Goal: Information Seeking & Learning: Learn about a topic

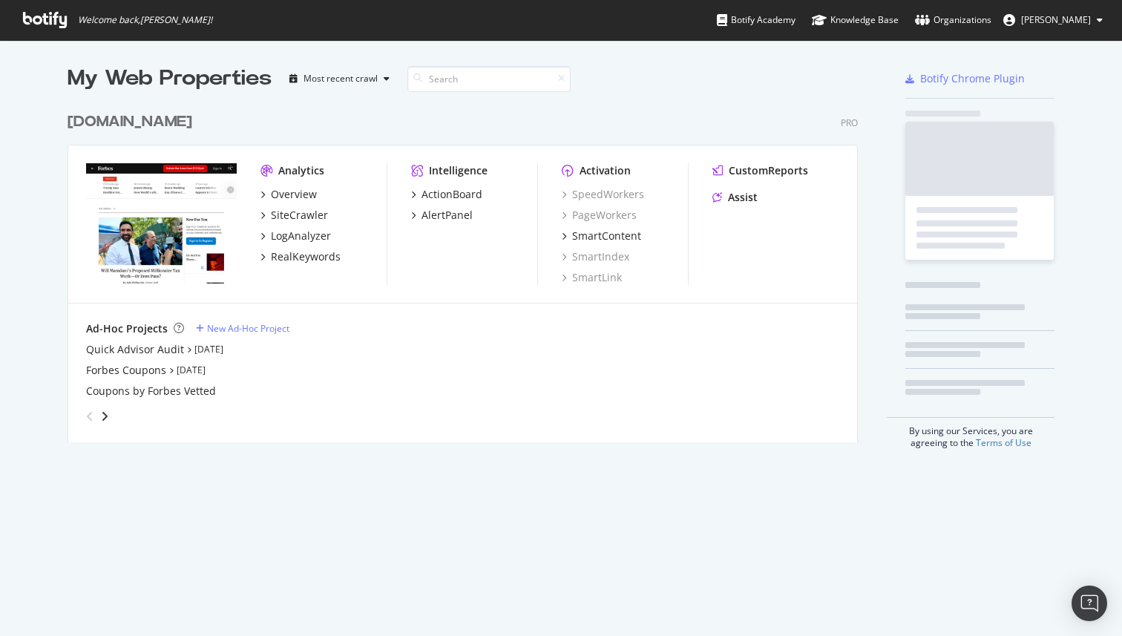
scroll to position [349, 802]
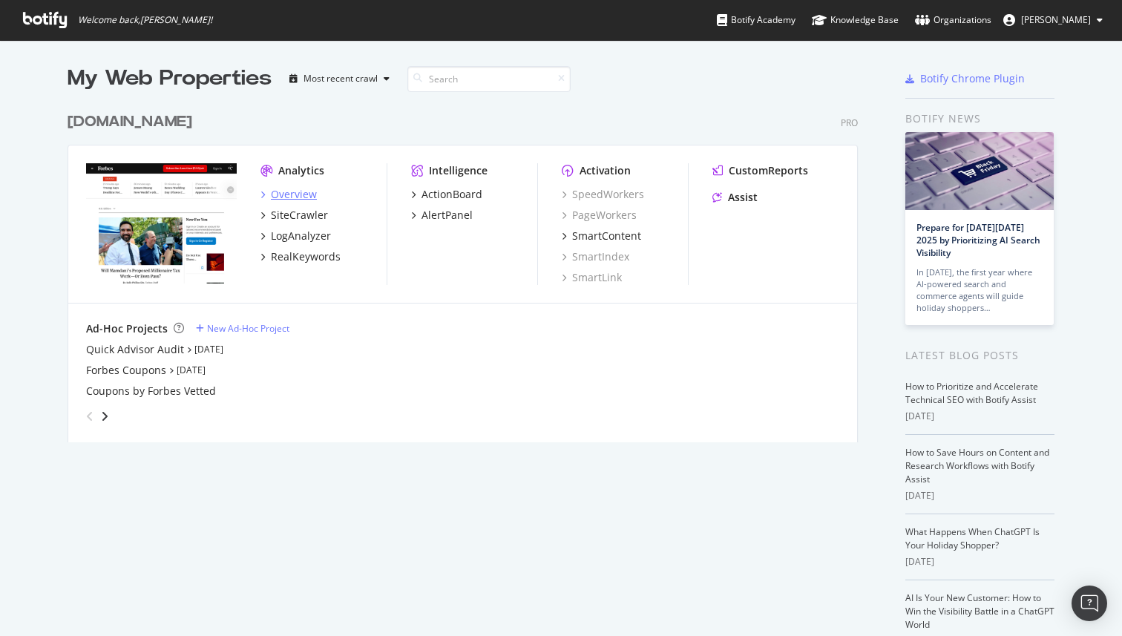
click at [277, 194] on div "Overview" at bounding box center [294, 194] width 46 height 15
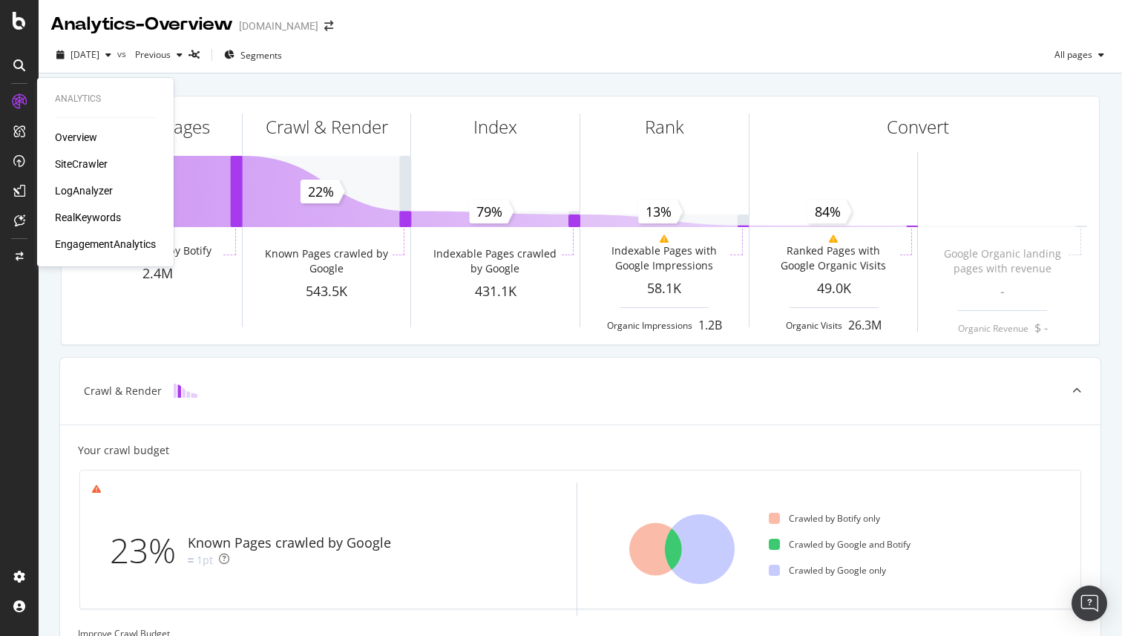
click at [96, 218] on div "RealKeywords" at bounding box center [88, 217] width 66 height 15
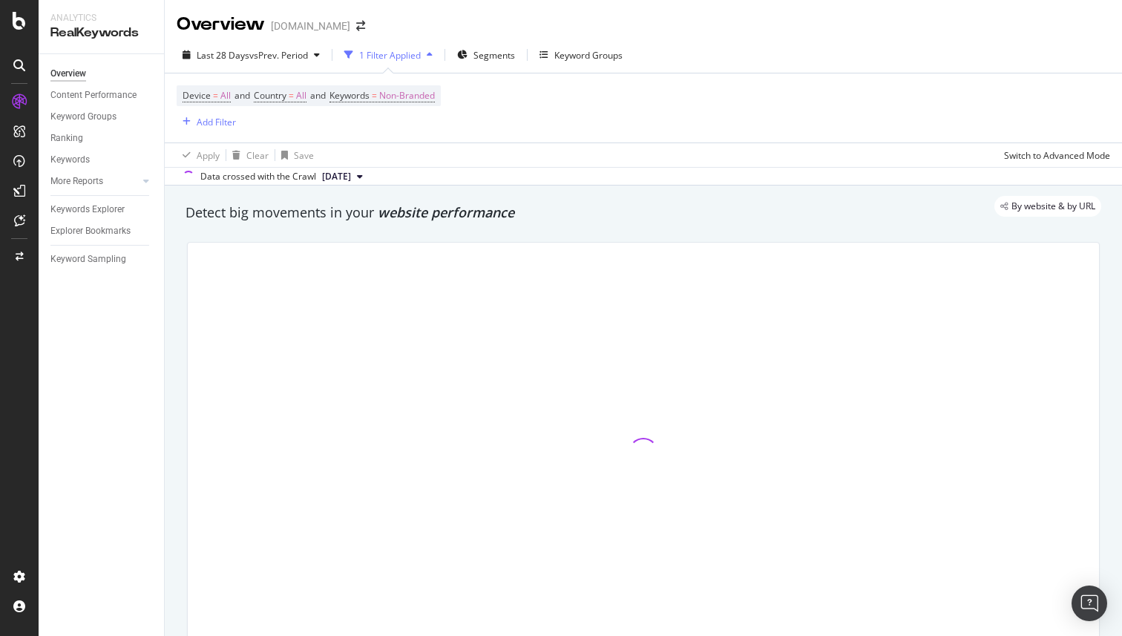
click at [20, 101] on icon at bounding box center [19, 101] width 15 height 15
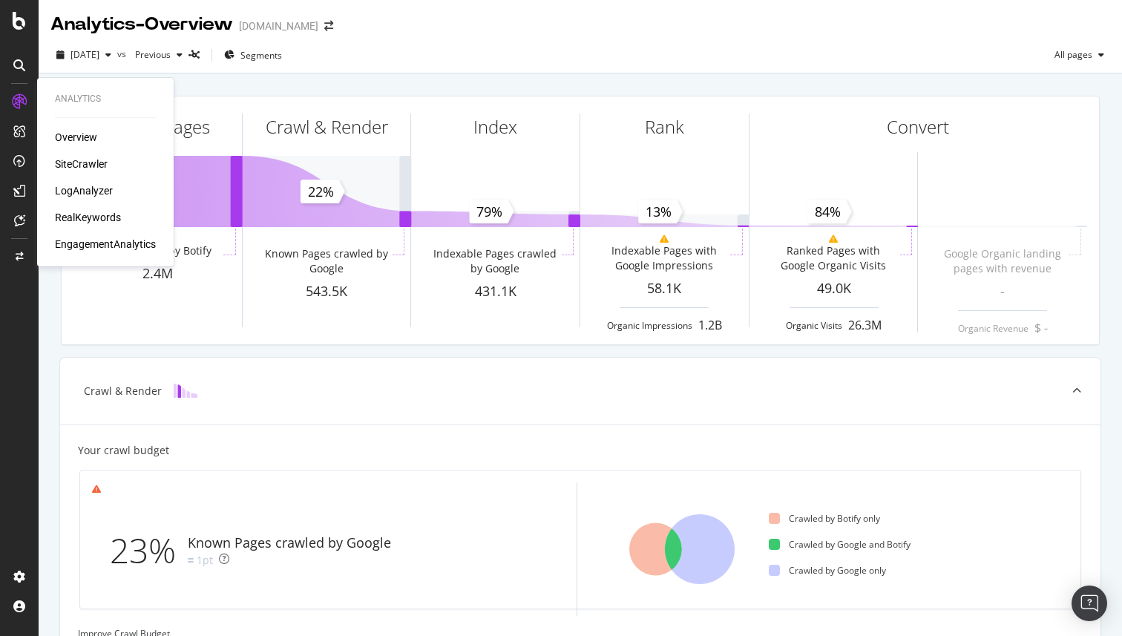
click at [111, 241] on div "EngagementAnalytics" at bounding box center [105, 244] width 101 height 15
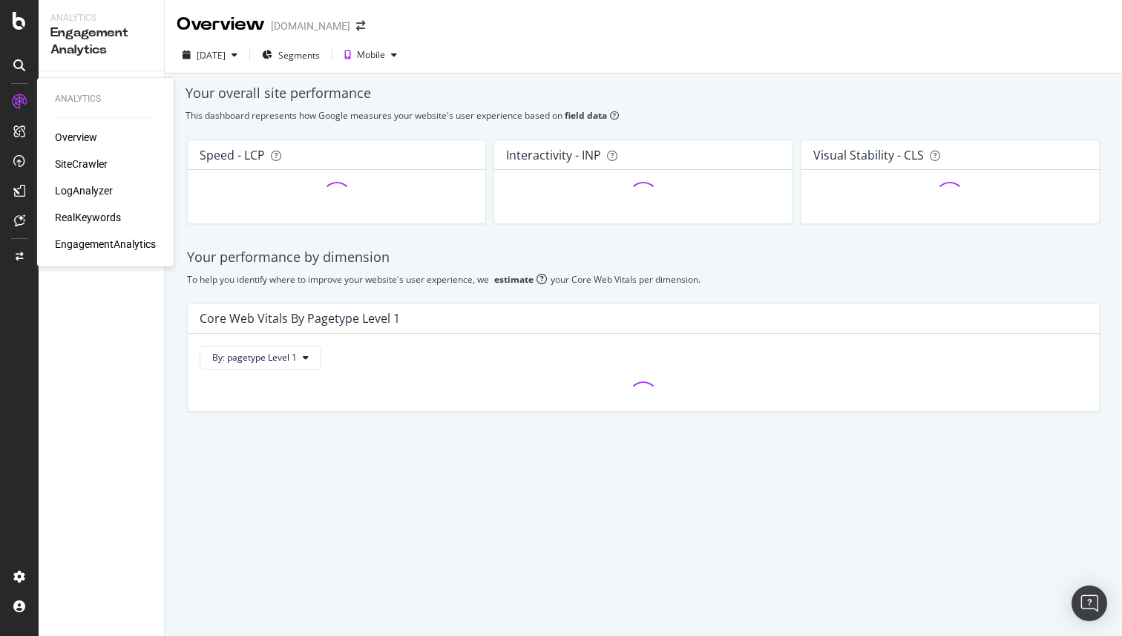
click at [87, 216] on div "RealKeywords" at bounding box center [88, 217] width 66 height 15
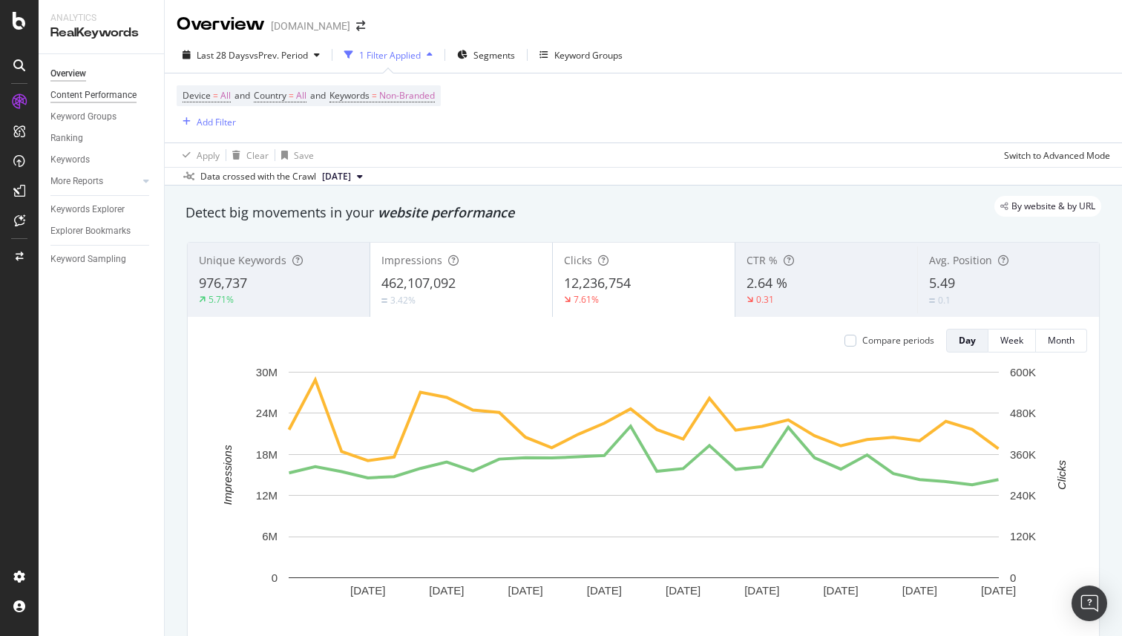
click at [80, 96] on div "Content Performance" at bounding box center [93, 96] width 86 height 16
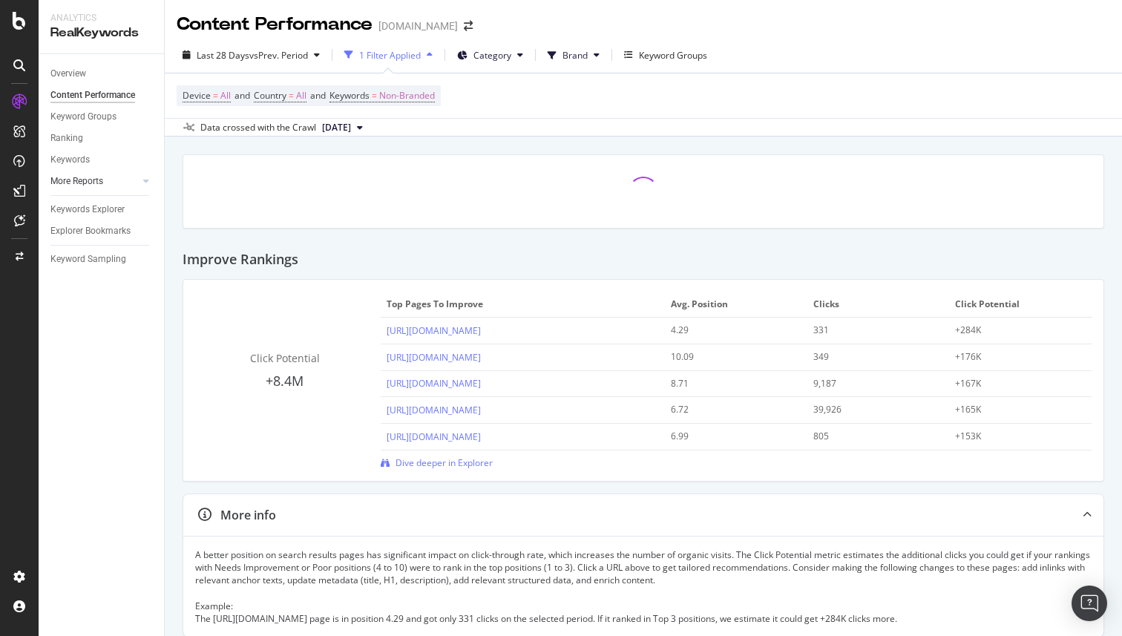
click at [114, 184] on link "More Reports" at bounding box center [94, 182] width 88 height 16
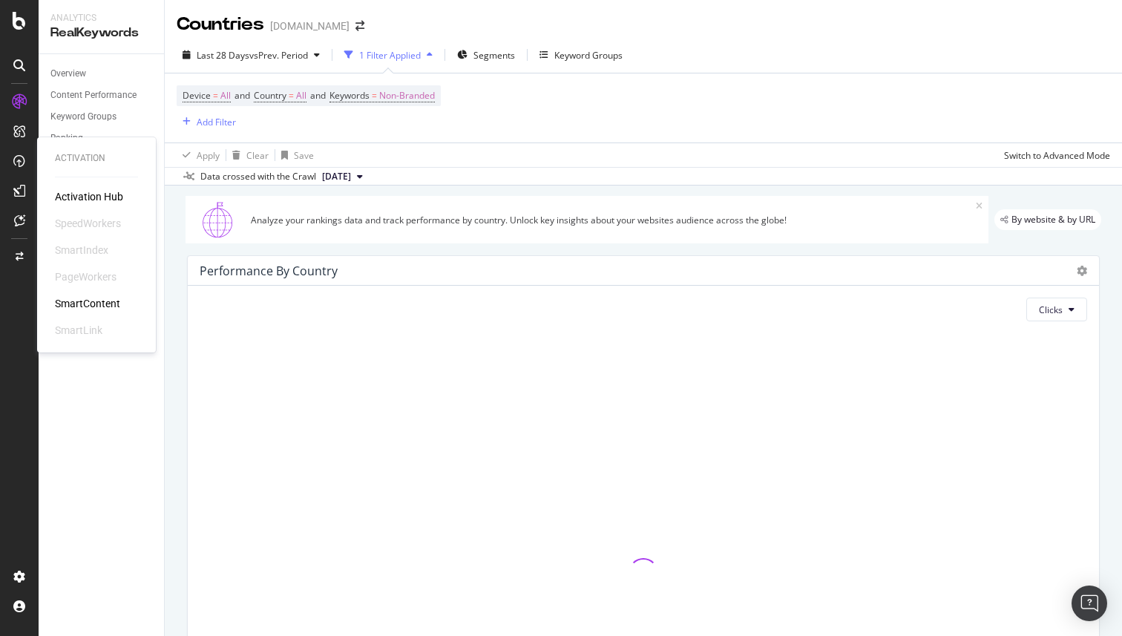
click at [74, 194] on div "Activation Hub" at bounding box center [89, 196] width 68 height 15
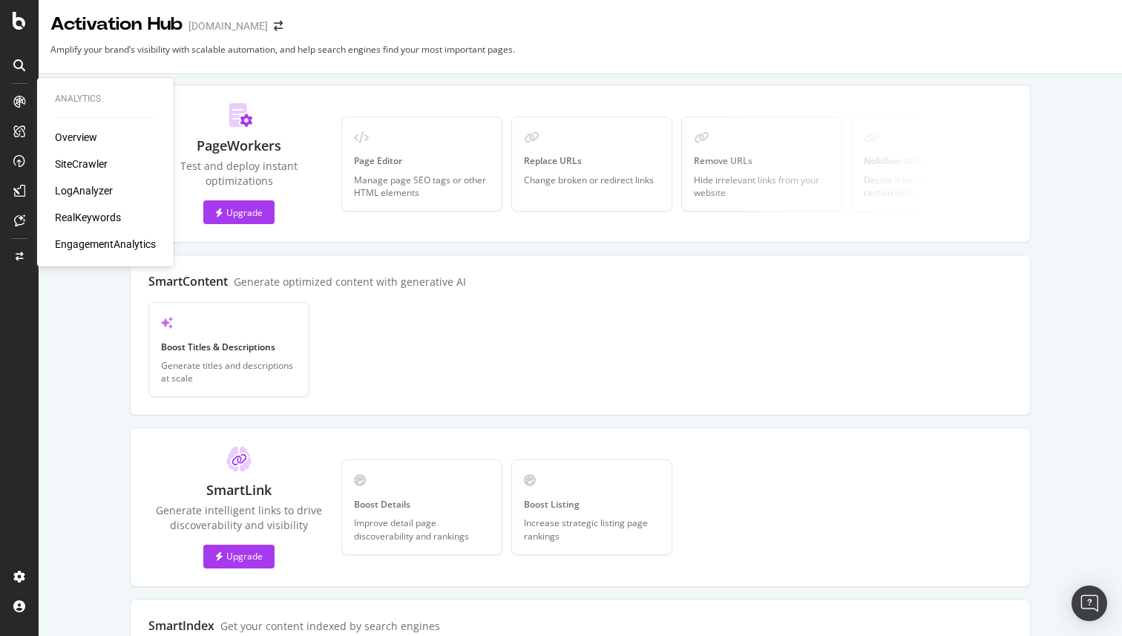
click at [94, 217] on div "RealKeywords" at bounding box center [88, 217] width 66 height 15
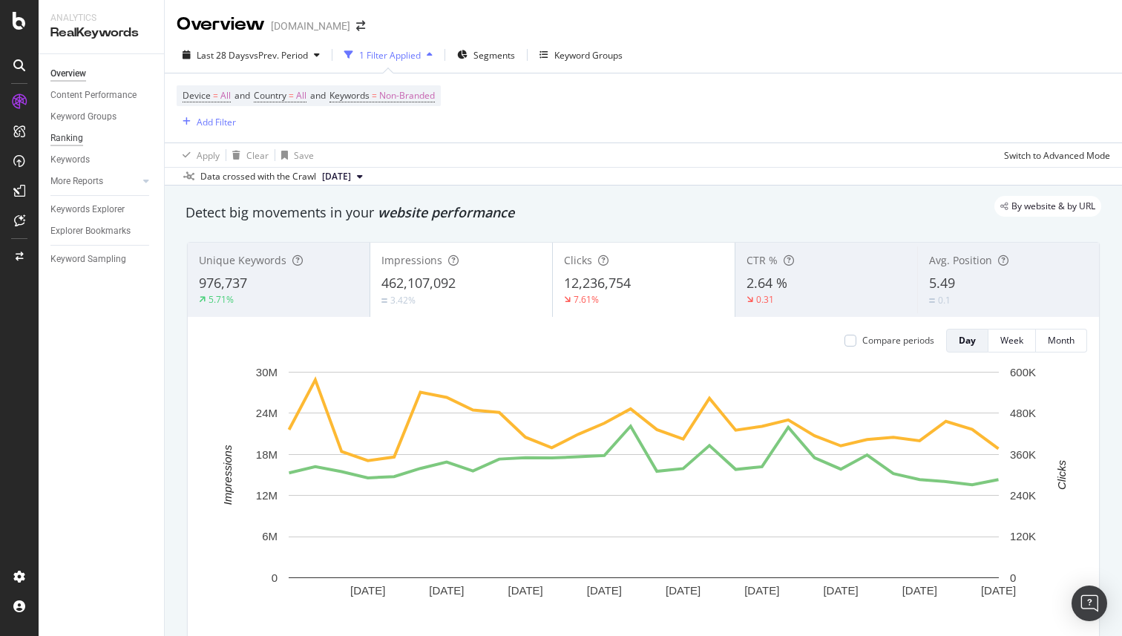
click at [77, 137] on div "Ranking" at bounding box center [66, 139] width 33 height 16
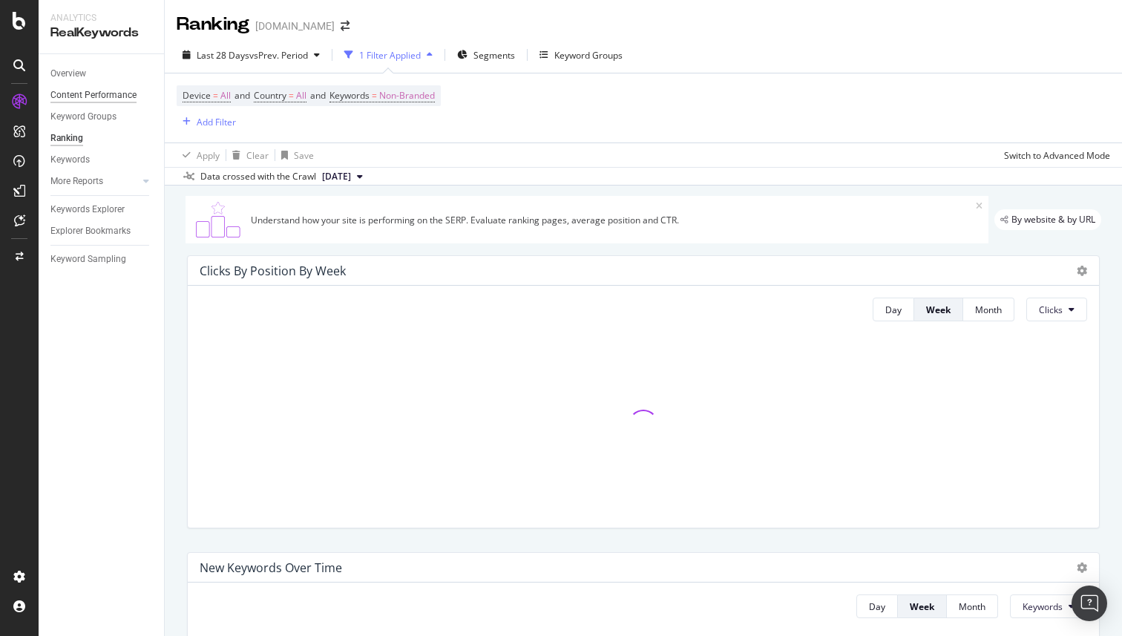
click at [82, 93] on div "Content Performance" at bounding box center [93, 96] width 86 height 16
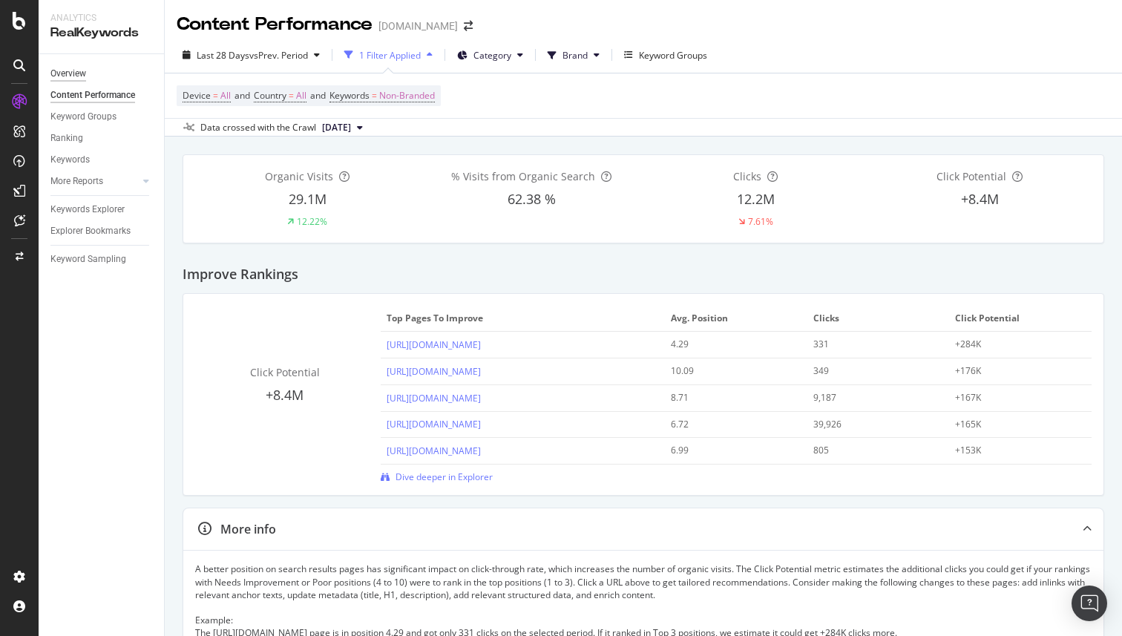
click at [68, 74] on div "Overview" at bounding box center [68, 74] width 36 height 16
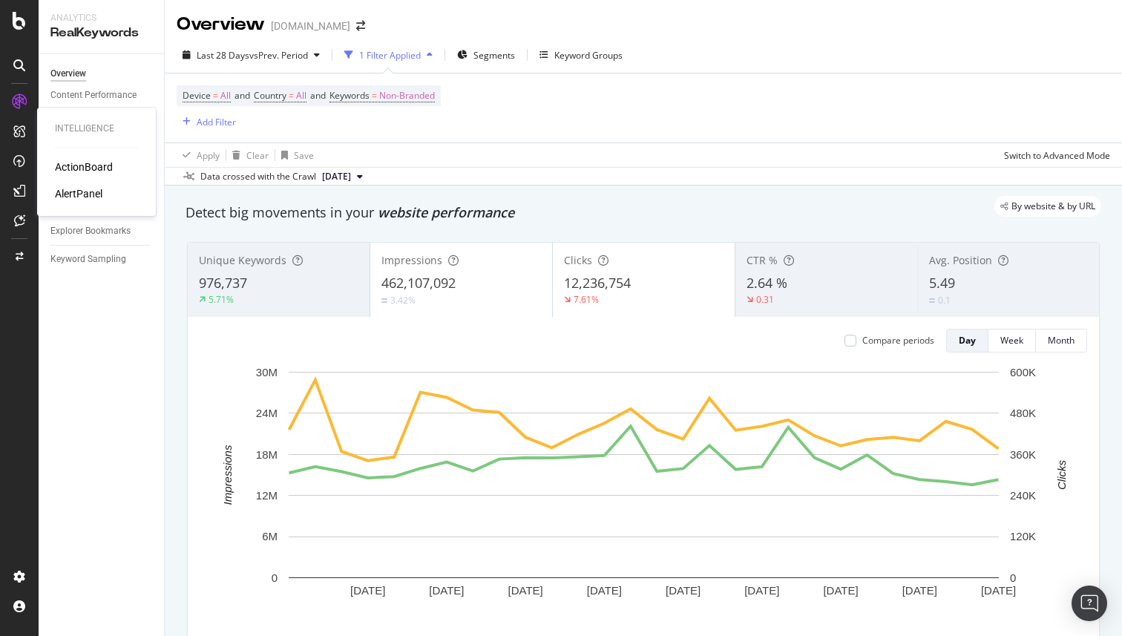
click at [71, 168] on div "ActionBoard" at bounding box center [84, 167] width 58 height 15
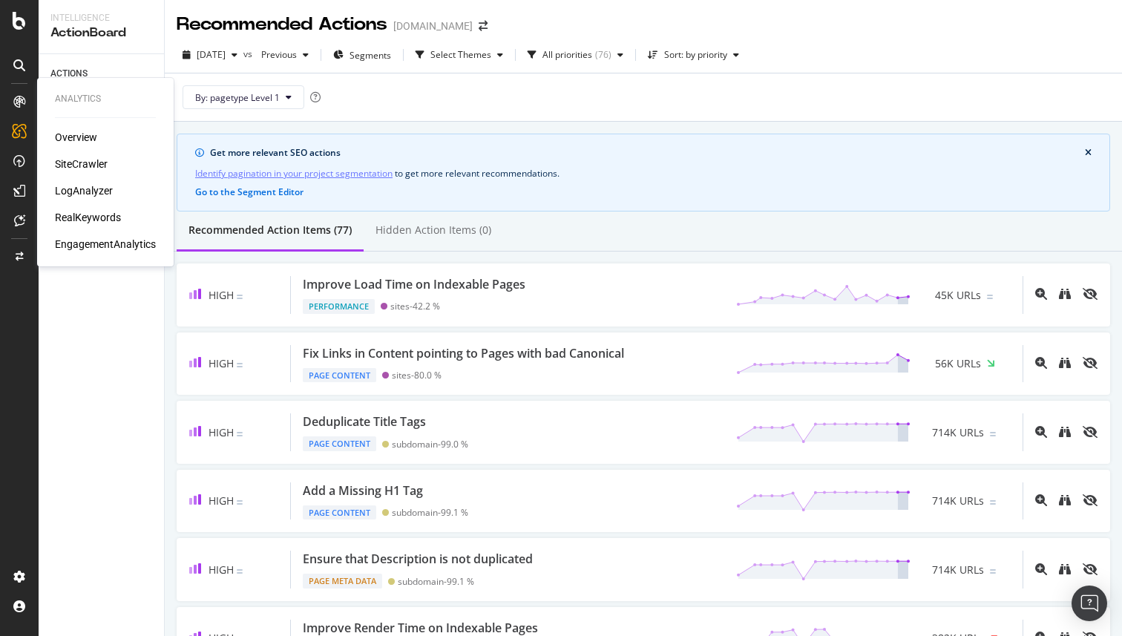
click at [82, 161] on div "SiteCrawler" at bounding box center [81, 164] width 53 height 15
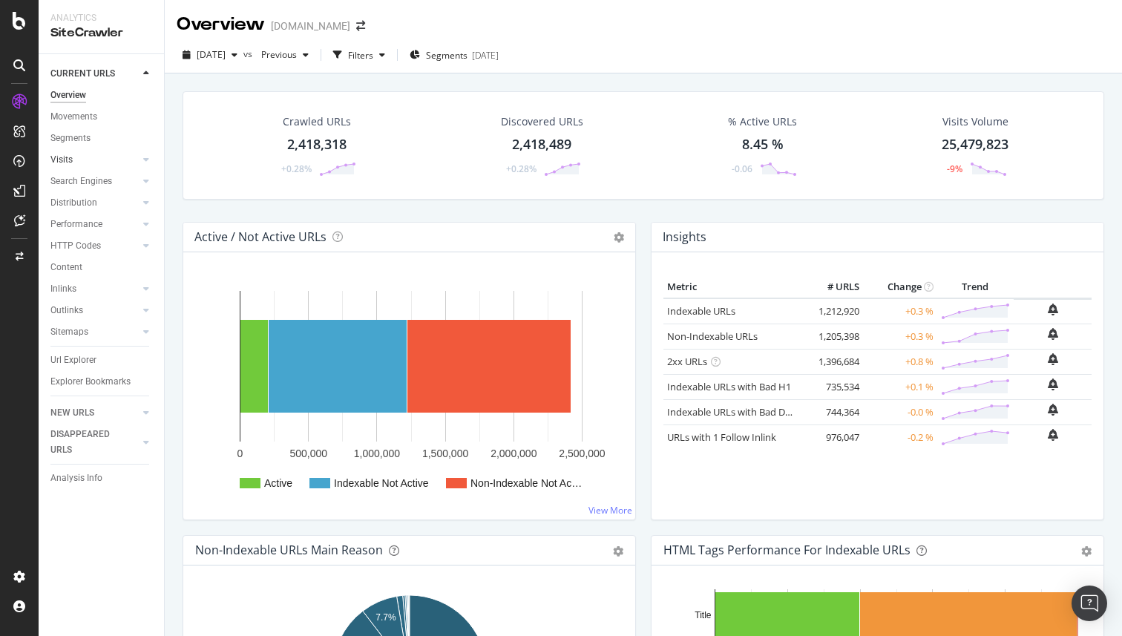
click at [79, 160] on link "Visits" at bounding box center [94, 160] width 88 height 16
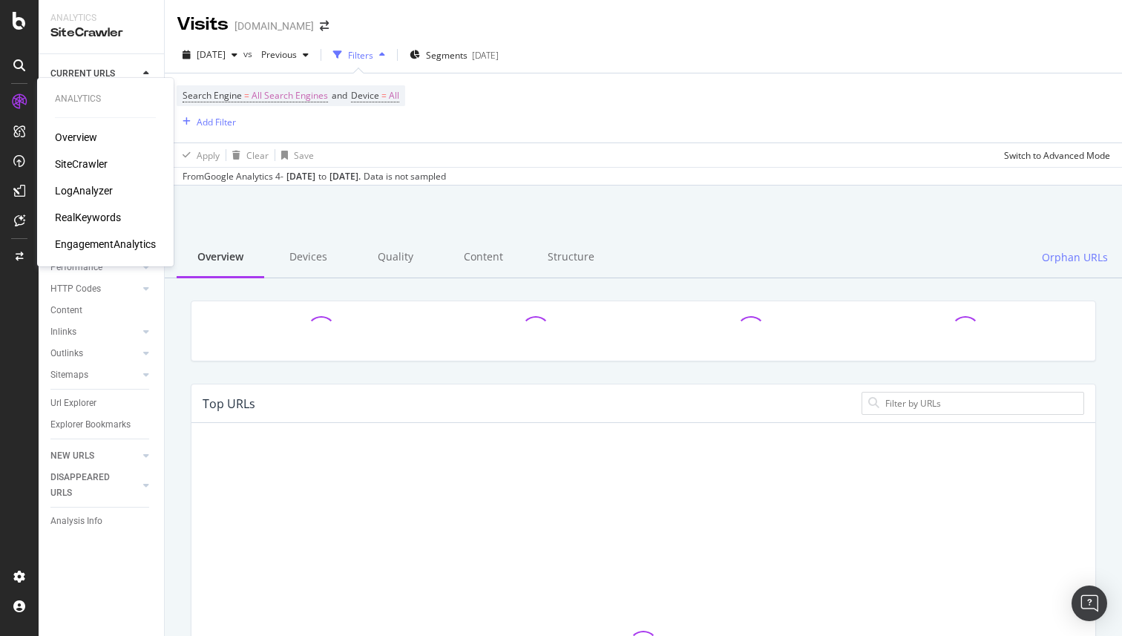
click at [84, 187] on div "LogAnalyzer" at bounding box center [84, 190] width 58 height 15
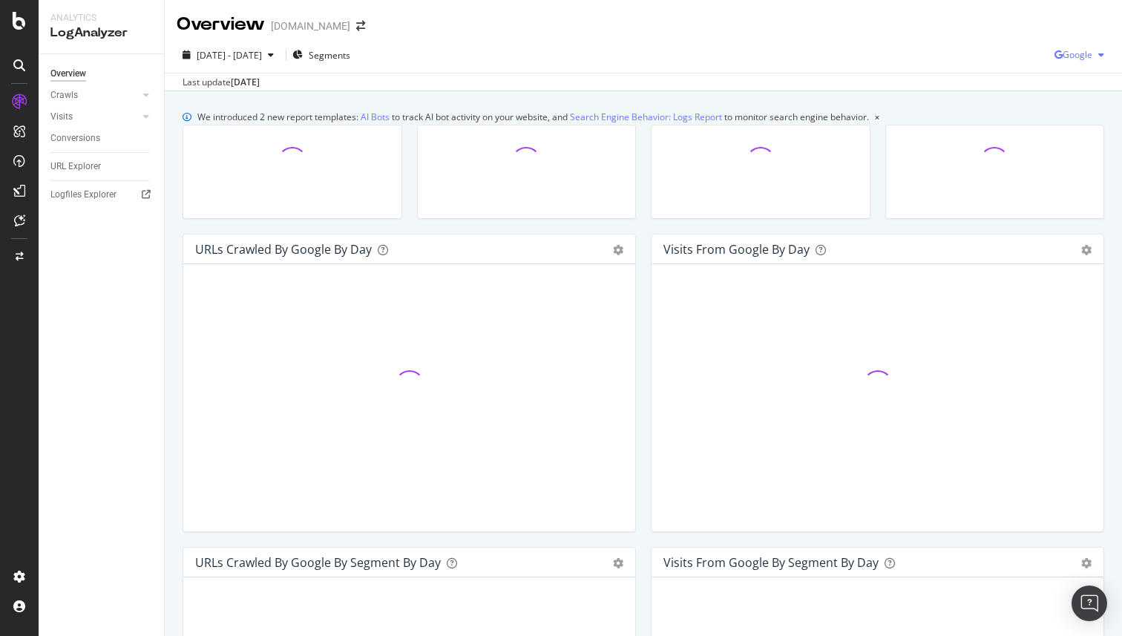
click at [1083, 60] on span "Google" at bounding box center [1078, 54] width 30 height 13
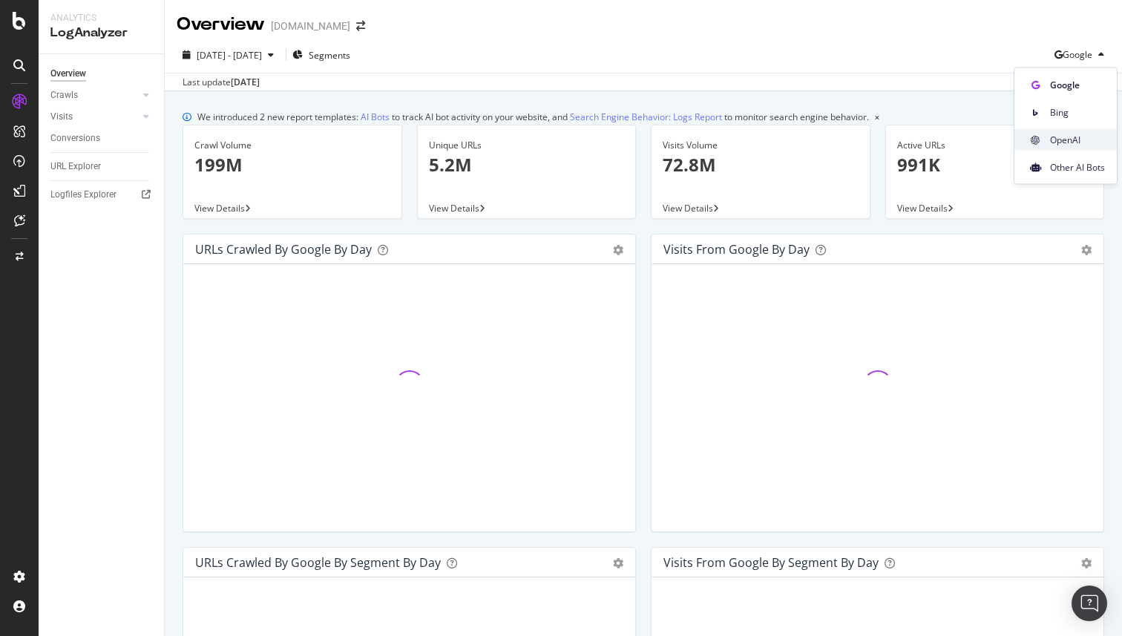
click at [1065, 137] on span "OpenAI" at bounding box center [1077, 139] width 55 height 13
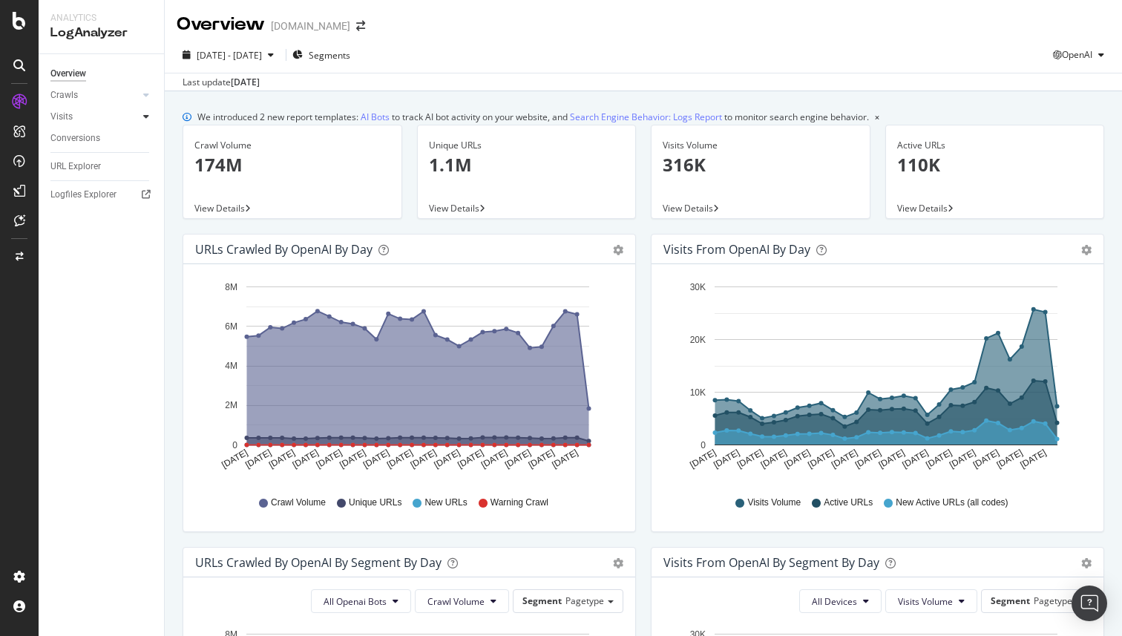
click at [141, 114] on div at bounding box center [146, 116] width 15 height 15
click at [76, 138] on div "Daily Distribution" at bounding box center [91, 139] width 69 height 16
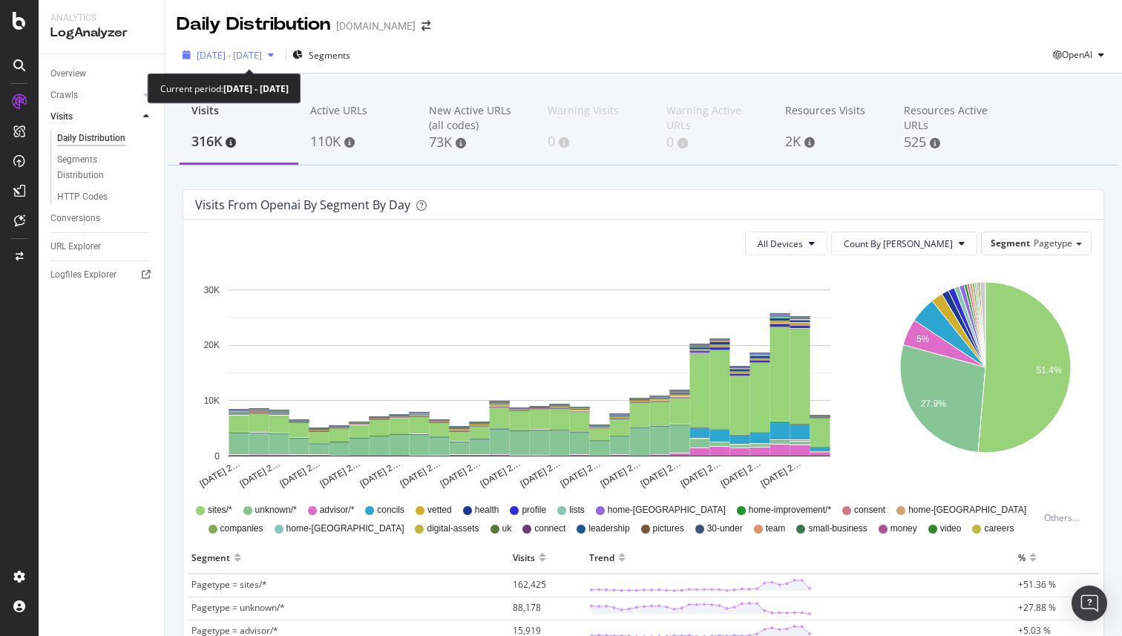
click at [280, 54] on div "button" at bounding box center [271, 54] width 18 height 9
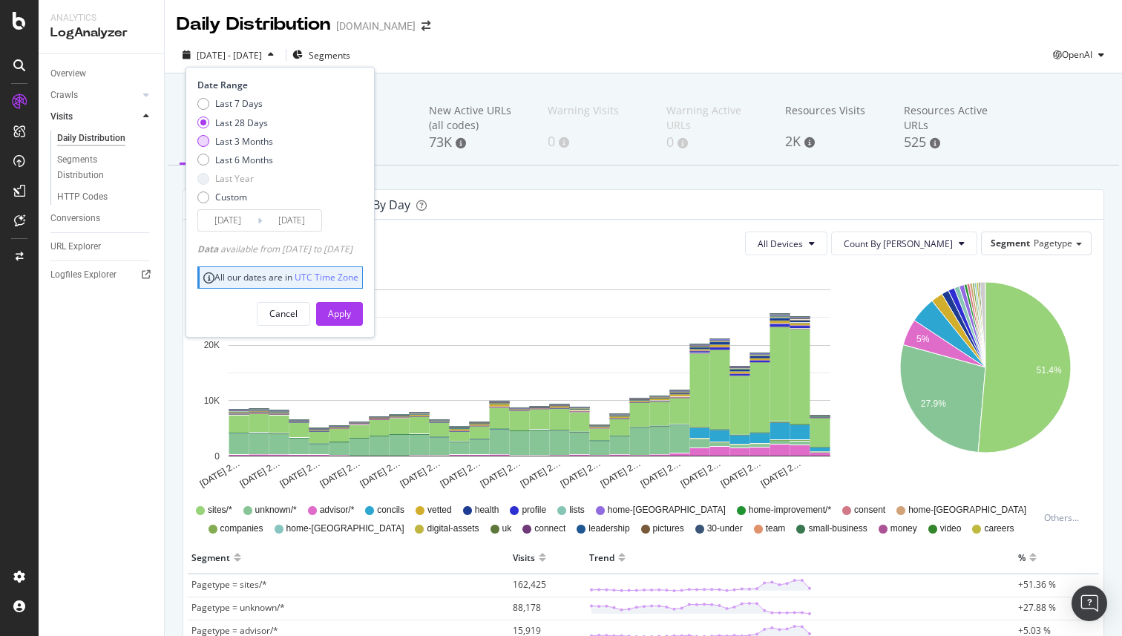
click at [256, 144] on div "Last 3 Months" at bounding box center [244, 141] width 58 height 13
type input "2025/06/25"
click at [351, 312] on div "Apply" at bounding box center [339, 313] width 23 height 13
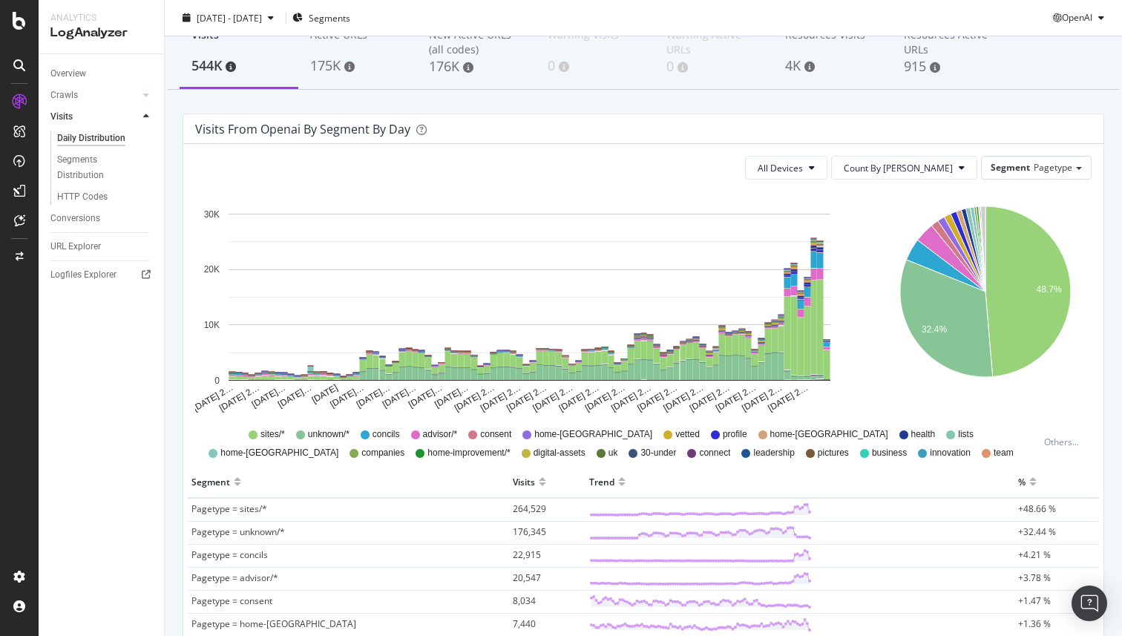
scroll to position [75, 0]
click at [80, 163] on div "Segments Distribution" at bounding box center [98, 167] width 82 height 31
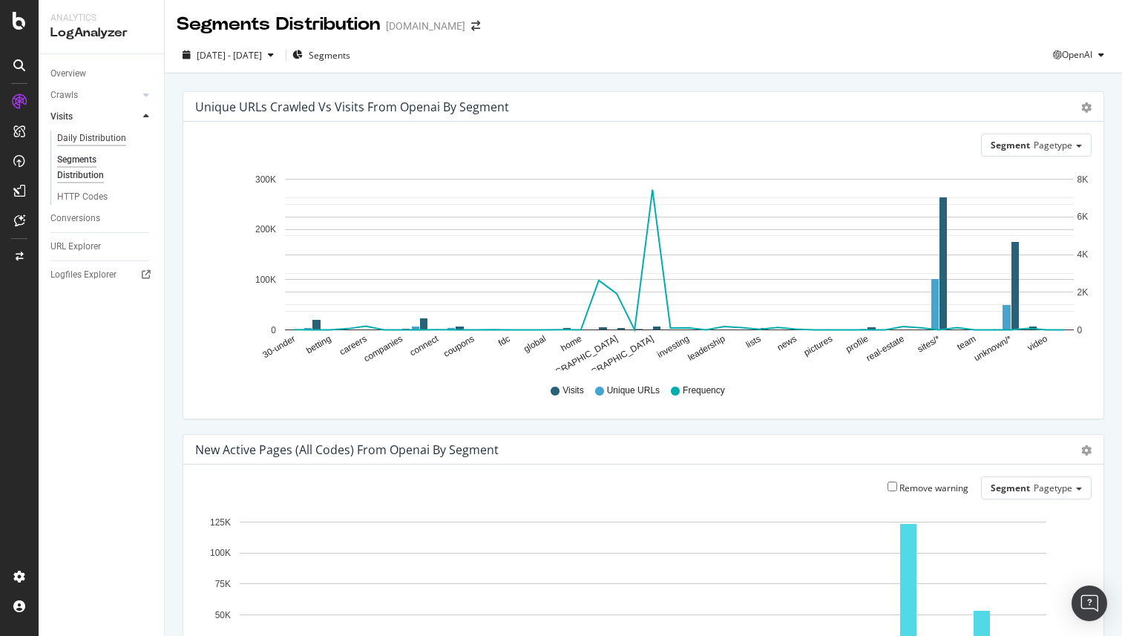
click at [99, 137] on div "Daily Distribution" at bounding box center [91, 139] width 69 height 16
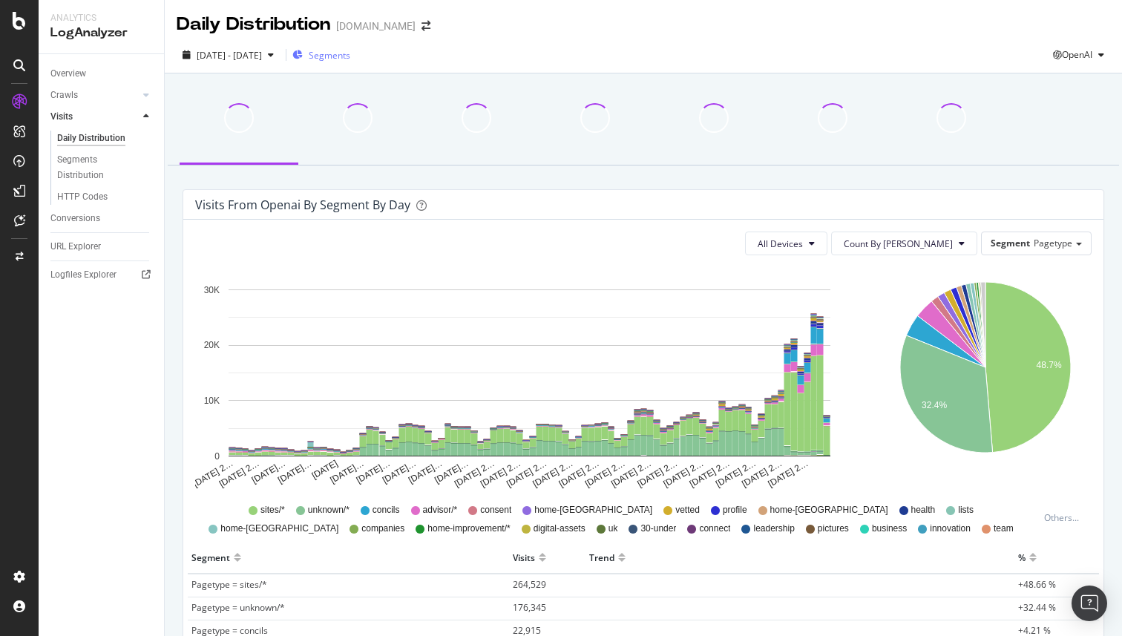
click at [350, 53] on span "Segments" at bounding box center [330, 55] width 42 height 13
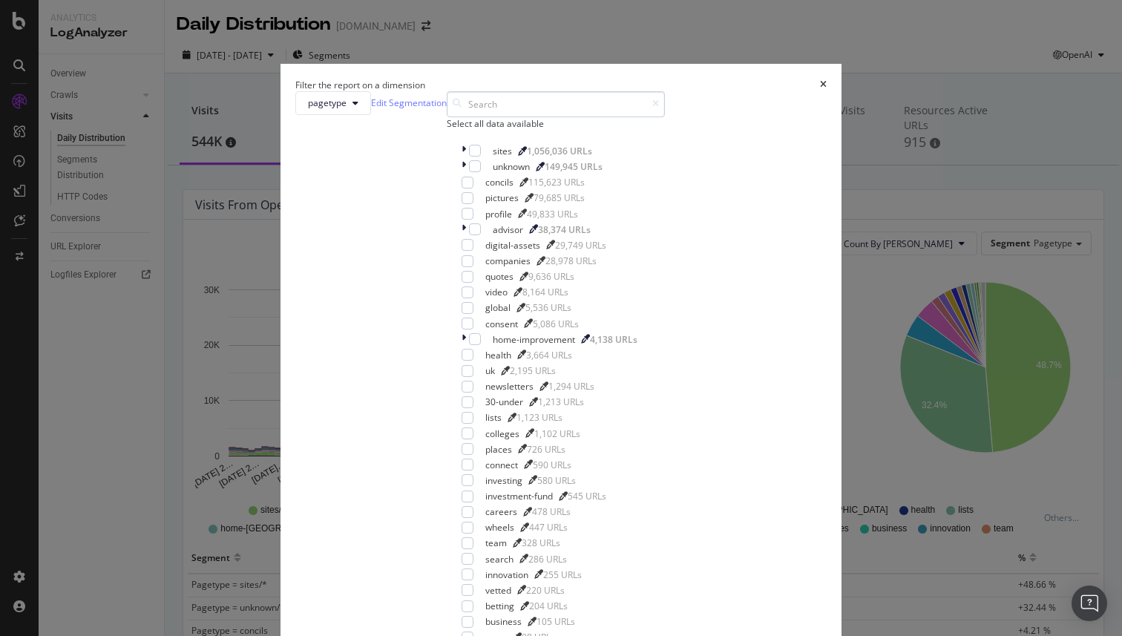
click at [493, 117] on input "modal" at bounding box center [556, 104] width 218 height 26
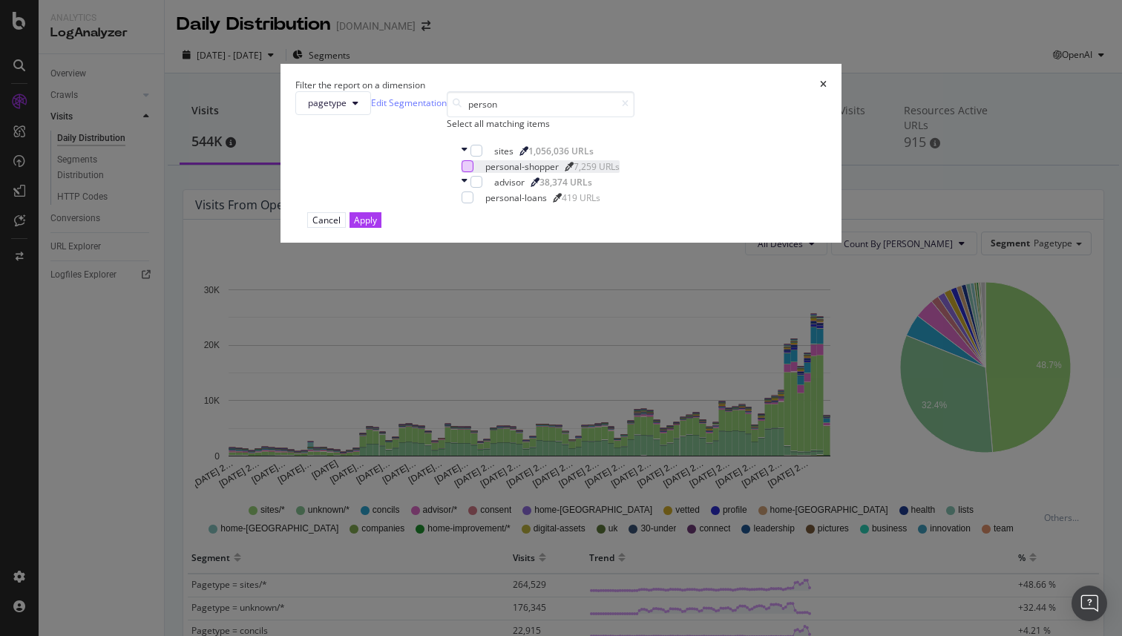
click at [462, 172] on div "modal" at bounding box center [468, 166] width 12 height 12
click at [503, 117] on input "person" at bounding box center [541, 104] width 188 height 26
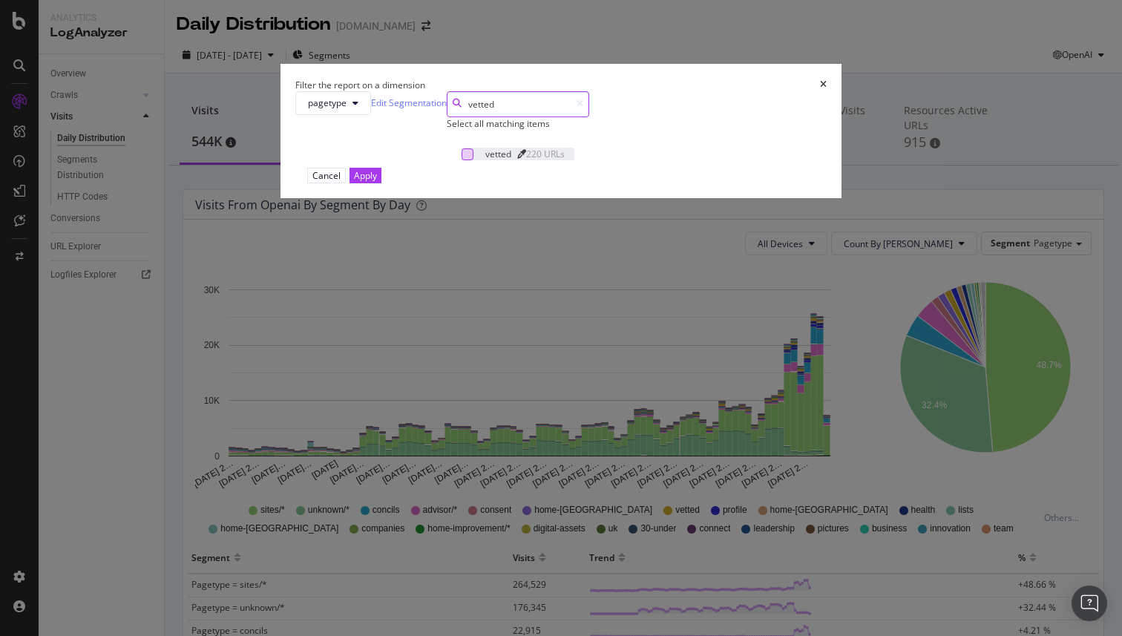
type input "vetted"
click at [462, 160] on div "modal" at bounding box center [468, 154] width 12 height 12
click at [377, 182] on div "Apply" at bounding box center [365, 175] width 23 height 13
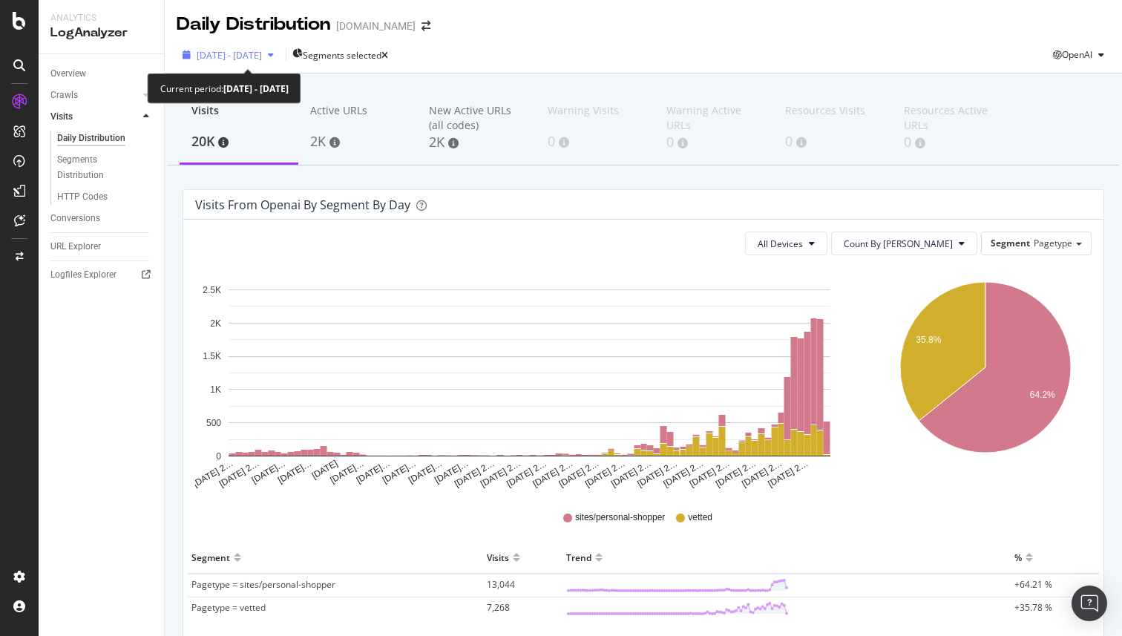
click at [262, 51] on span "2025 Jun. 25th - Sep. 24th" at bounding box center [229, 55] width 65 height 13
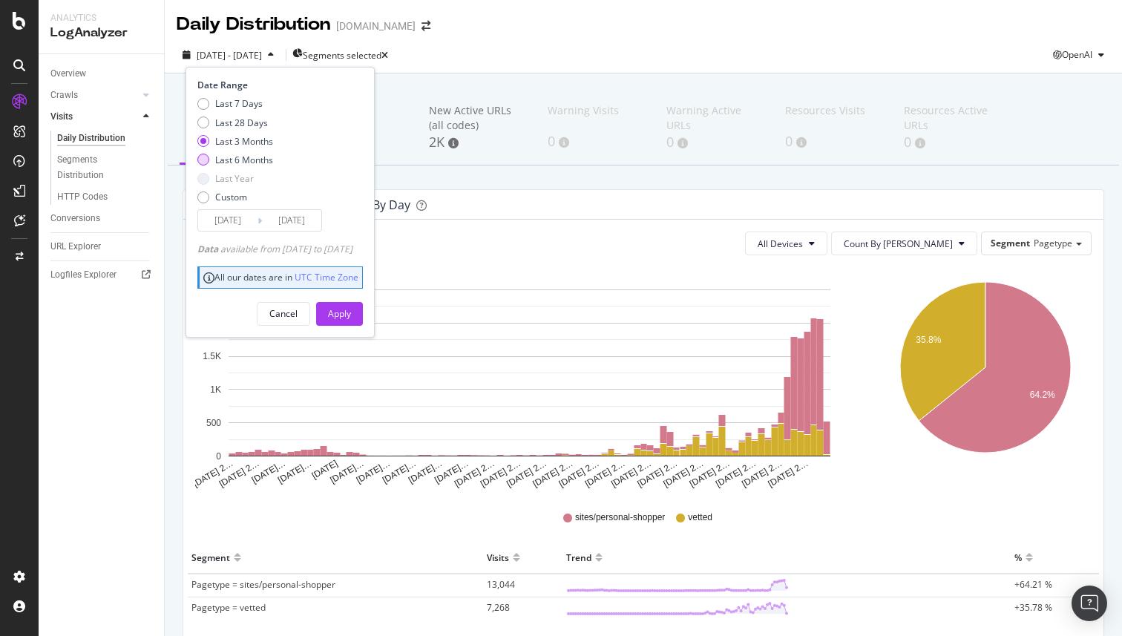
click at [241, 159] on div "Last 6 Months" at bounding box center [244, 160] width 58 height 13
type input "2025/03/25"
click at [351, 316] on div "Apply" at bounding box center [339, 313] width 23 height 13
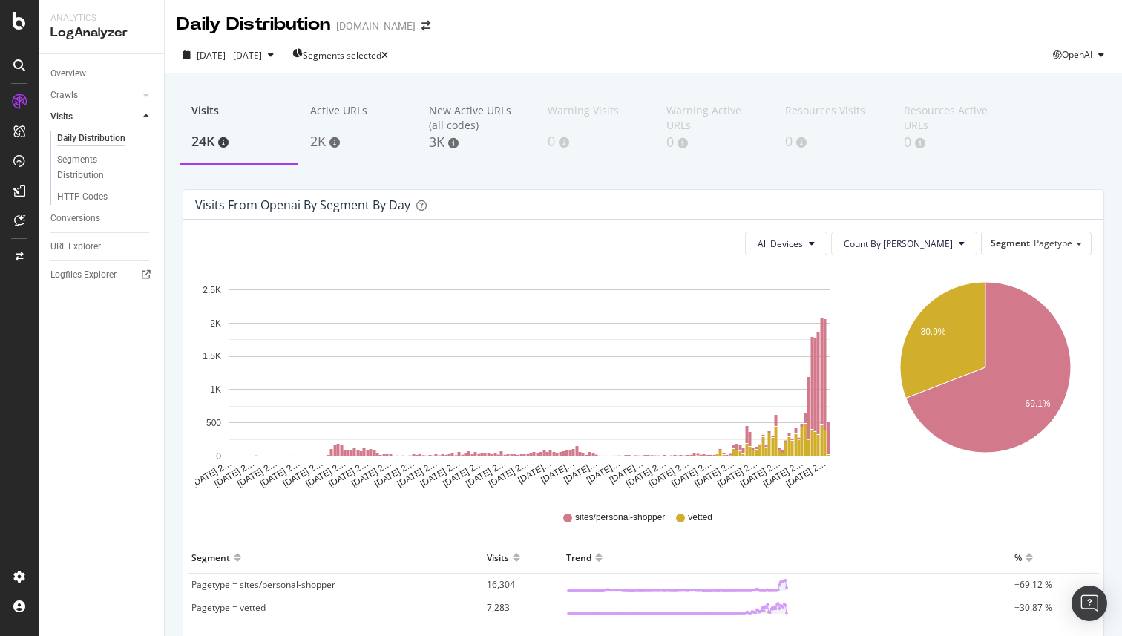
scroll to position [12, 0]
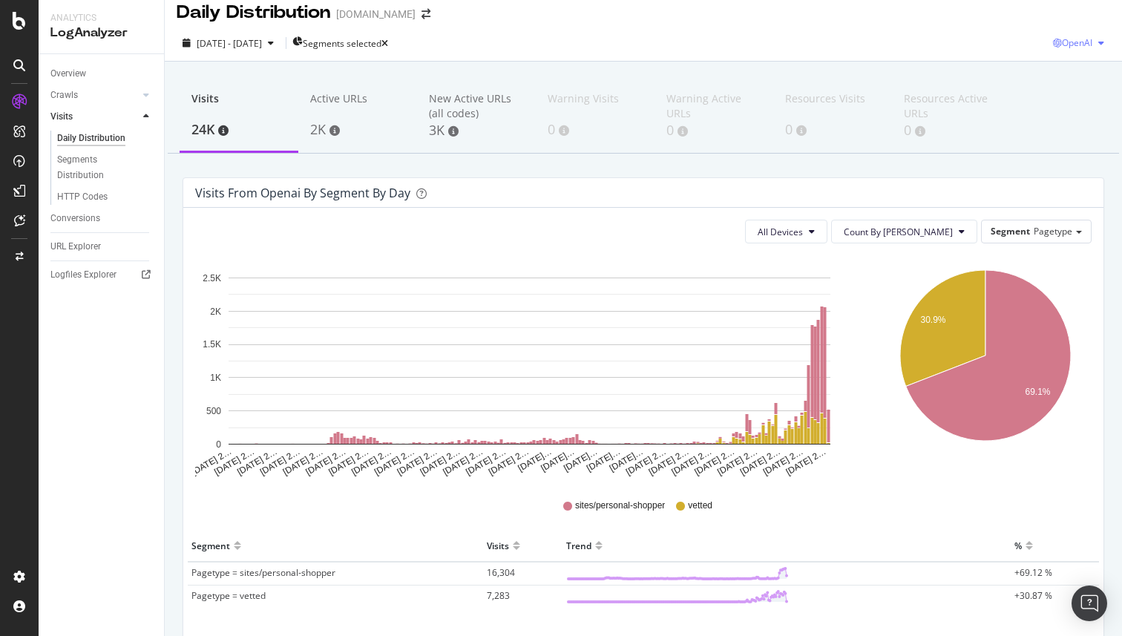
click at [1078, 45] on span "OpenAI" at bounding box center [1077, 42] width 30 height 13
click at [1069, 157] on span "Other AI Bots" at bounding box center [1077, 154] width 55 height 13
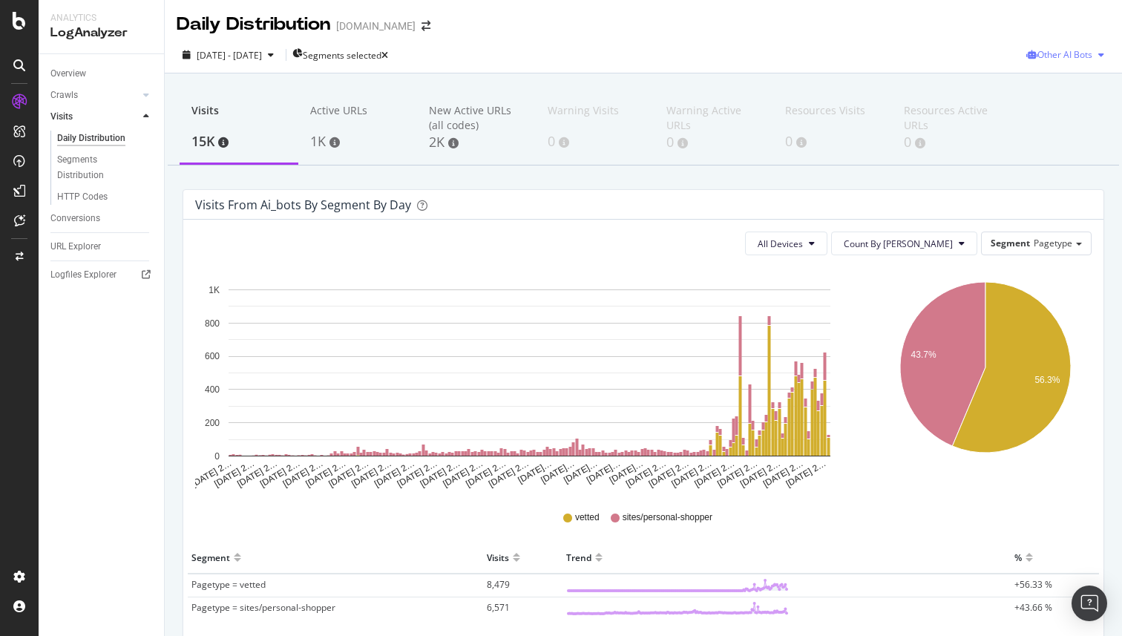
click at [1075, 56] on span "Other AI Bots" at bounding box center [1065, 54] width 55 height 13
click at [1052, 146] on div "OpenAI" at bounding box center [1062, 140] width 105 height 22
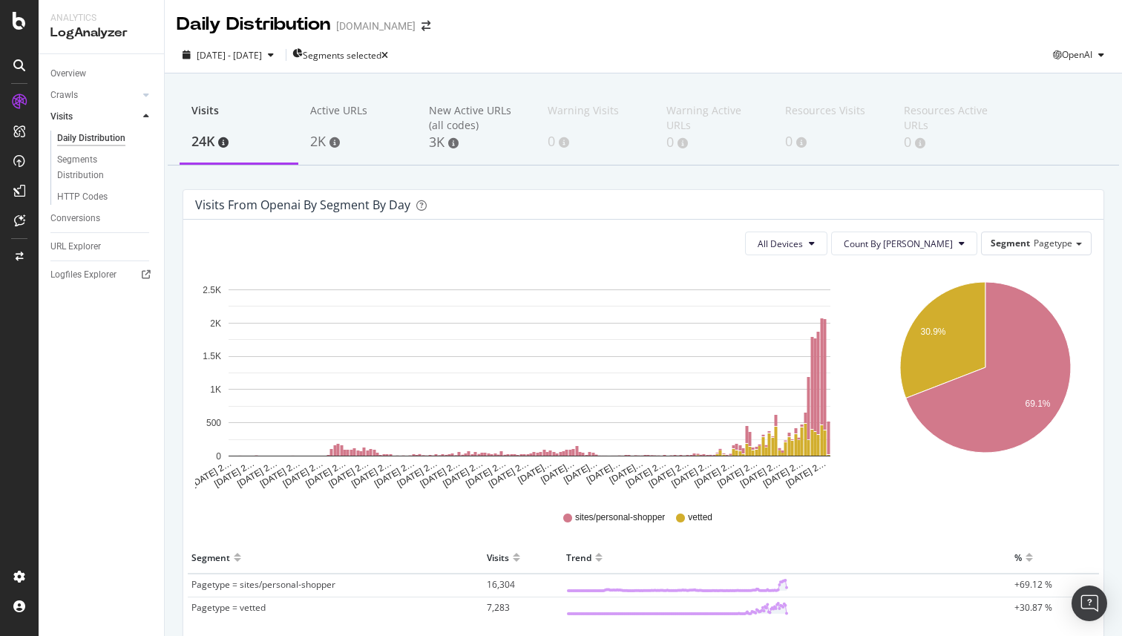
click at [171, 389] on div "Visits 24K Active URLs 2K New Active URLs (all codes) 3K Warning Visits 0 Warni…" at bounding box center [643, 406] width 957 height 666
click at [1081, 56] on span "OpenAI" at bounding box center [1077, 54] width 30 height 13
click at [1064, 168] on span "Other AI Bots" at bounding box center [1077, 166] width 55 height 13
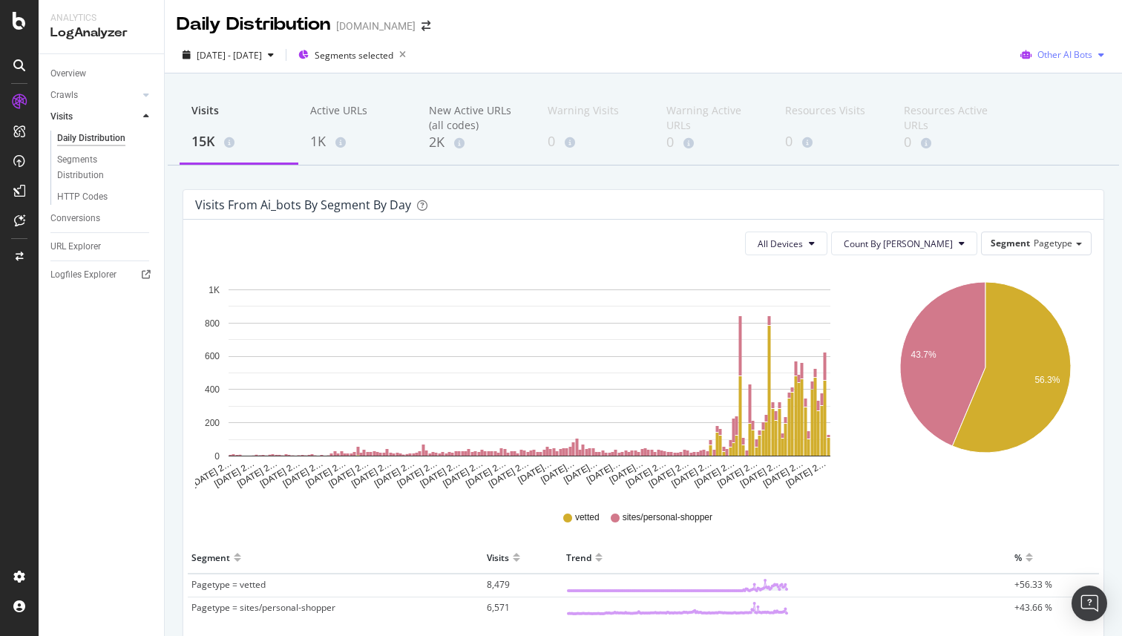
click at [1067, 56] on span "Other AI Bots" at bounding box center [1065, 54] width 55 height 13
click at [1051, 82] on span "Google" at bounding box center [1075, 84] width 58 height 13
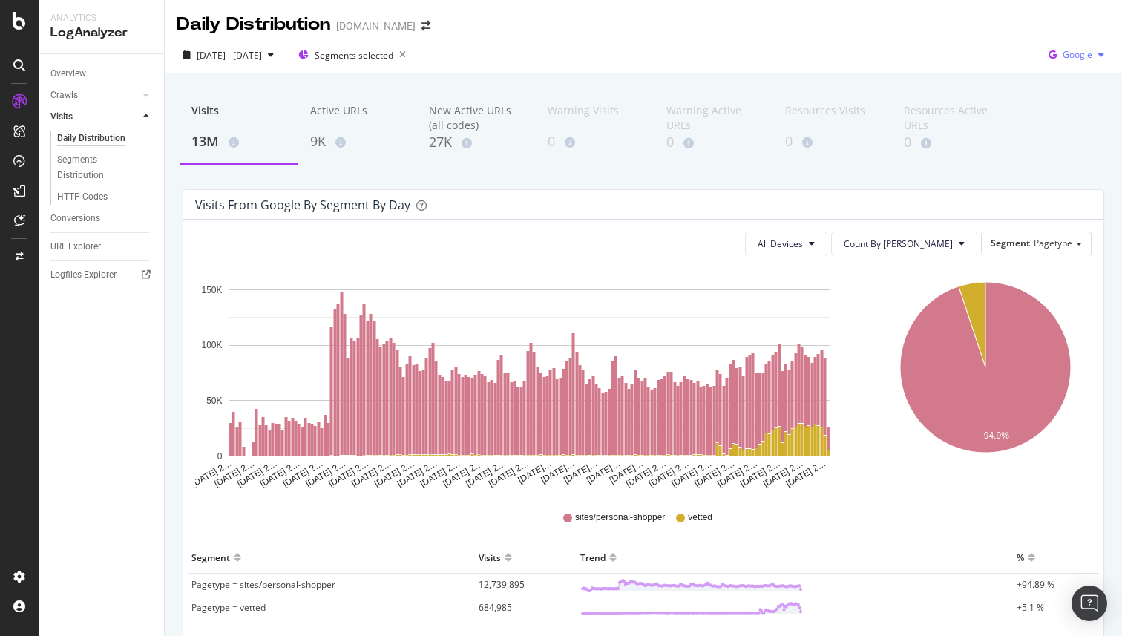
click at [1086, 56] on span "Google" at bounding box center [1078, 54] width 30 height 13
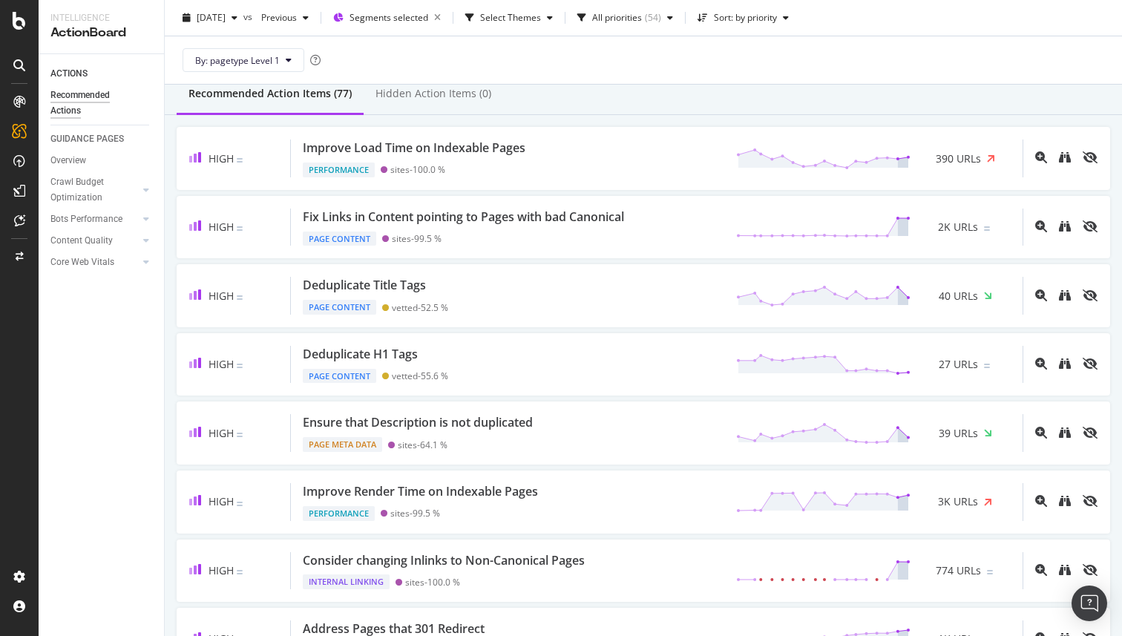
scroll to position [148, 0]
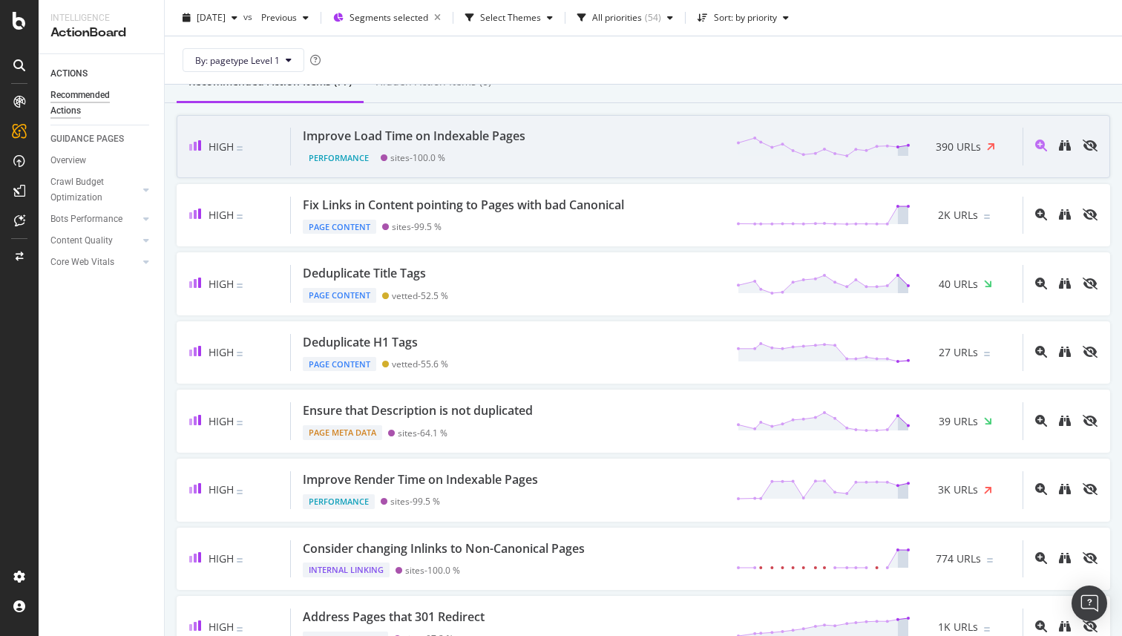
click at [604, 148] on div "Improve Load Time on Indexable Pages Performance sites - 100.0 % 390 URLs" at bounding box center [657, 147] width 732 height 38
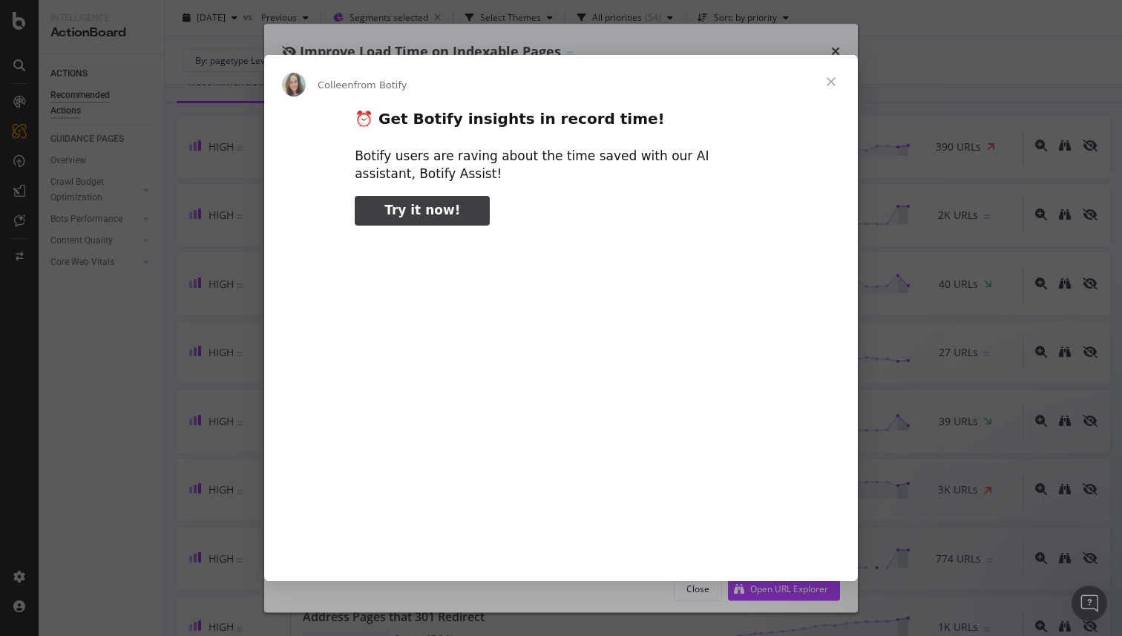
type input "211521"
click at [828, 82] on span "Close" at bounding box center [831, 81] width 53 height 53
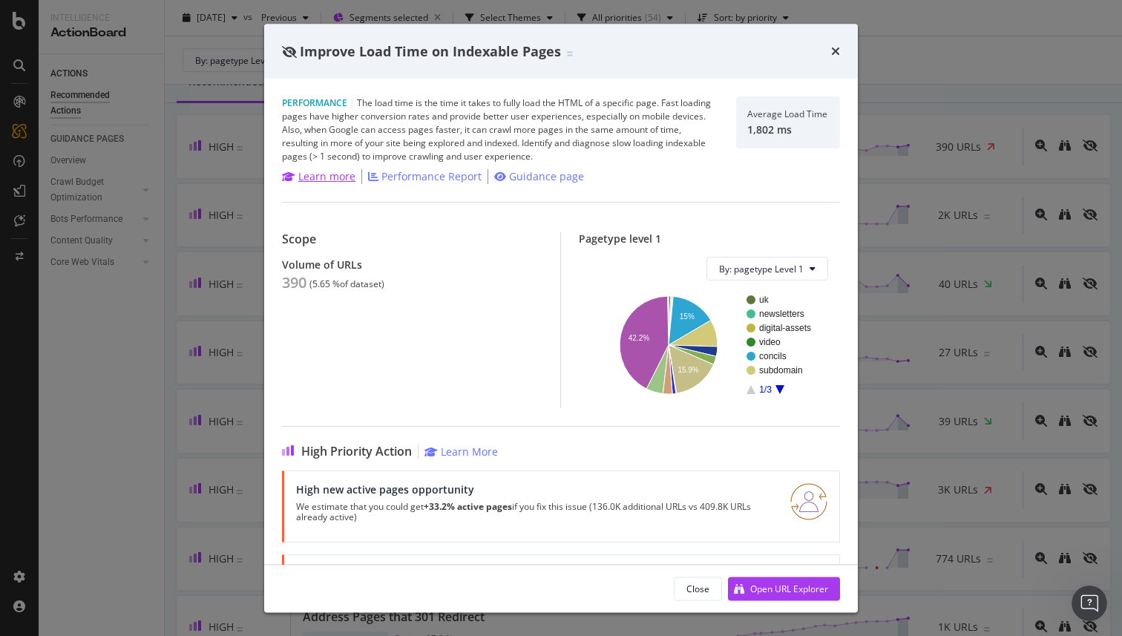
scroll to position [79, 0]
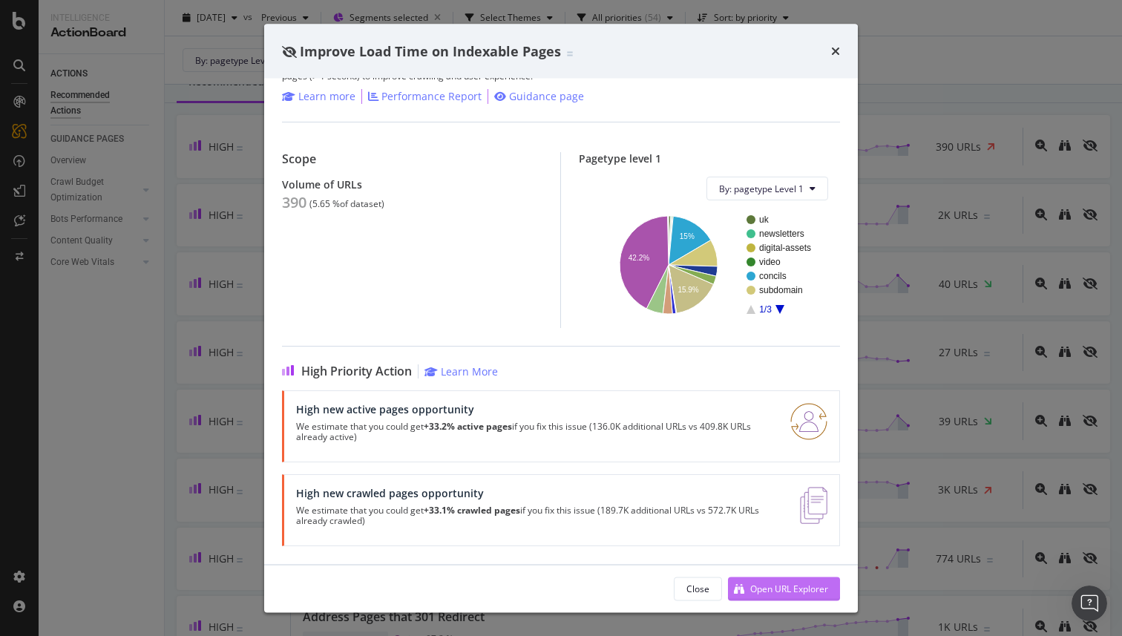
click at [747, 588] on div "Open URL Explorer" at bounding box center [778, 588] width 100 height 22
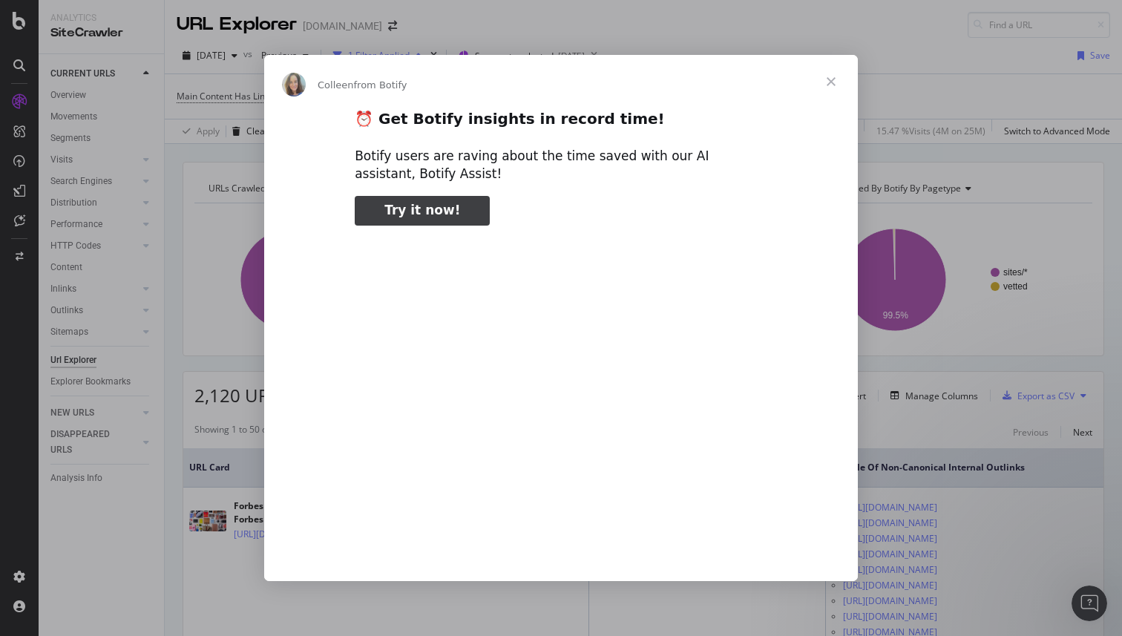
type input "49169"
click at [843, 81] on span "Close" at bounding box center [831, 81] width 53 height 53
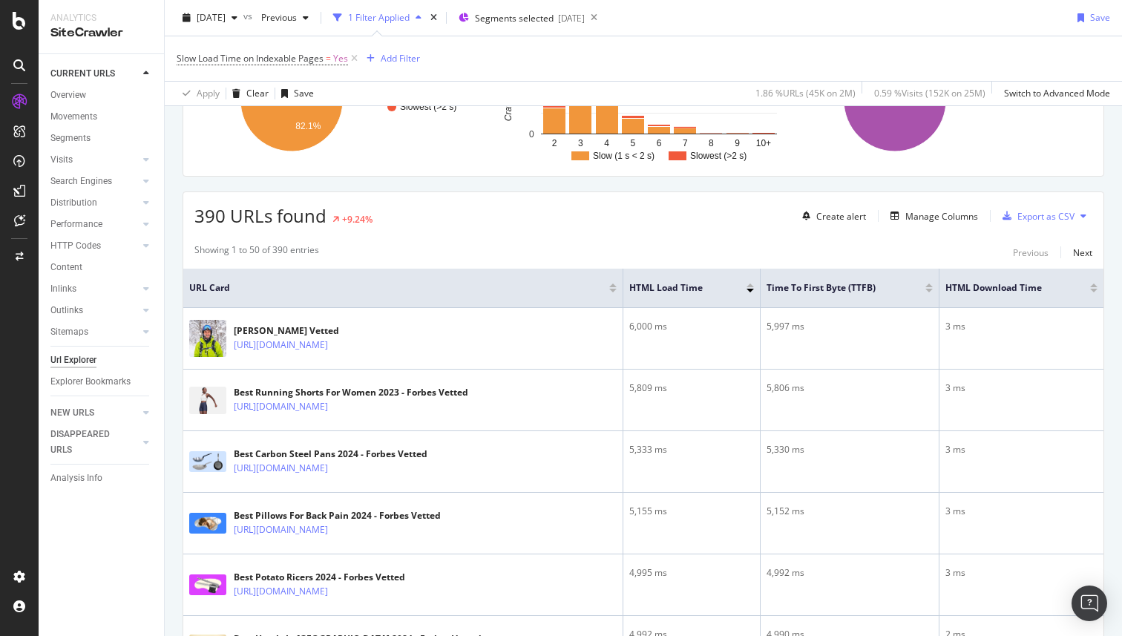
scroll to position [181, 0]
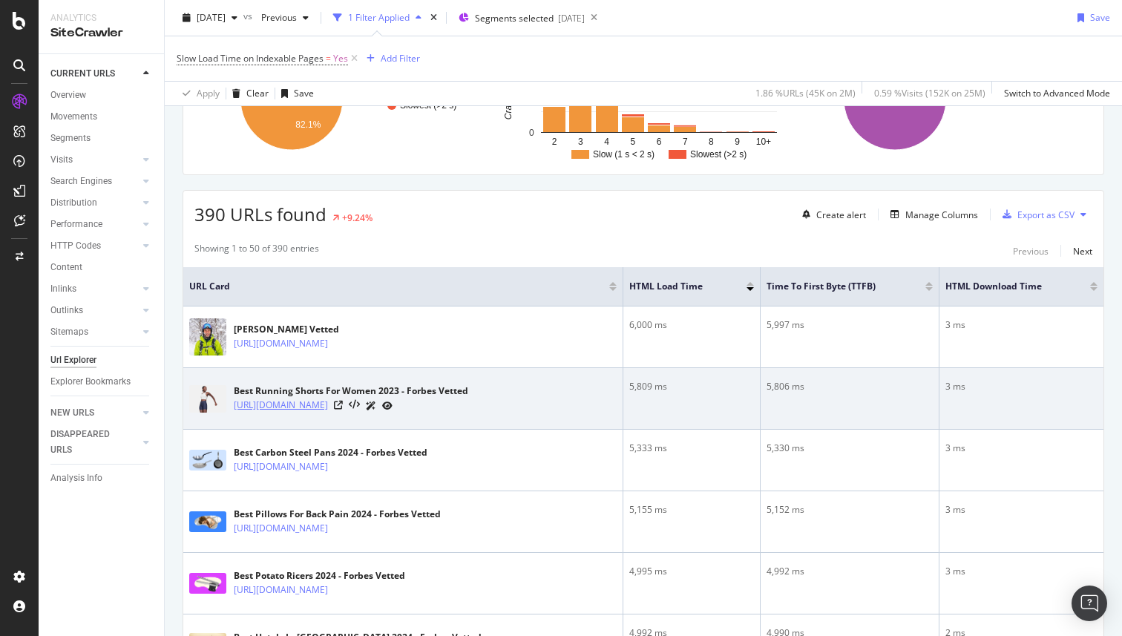
click at [328, 403] on link "[URL][DOMAIN_NAME]" at bounding box center [281, 405] width 94 height 15
click at [343, 410] on icon at bounding box center [338, 405] width 9 height 9
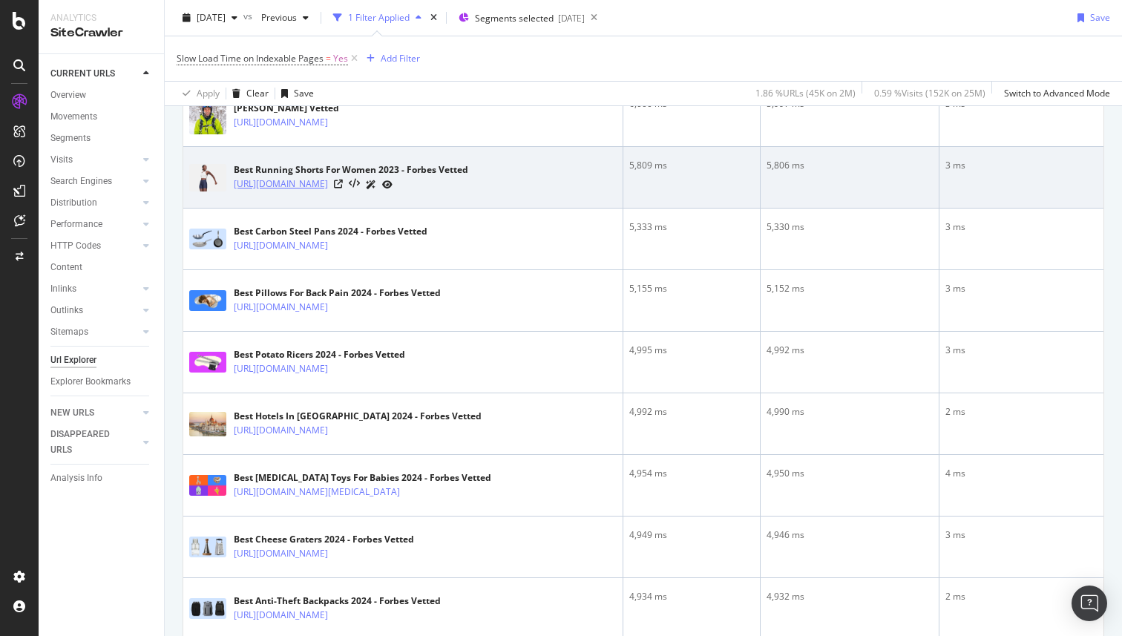
scroll to position [404, 0]
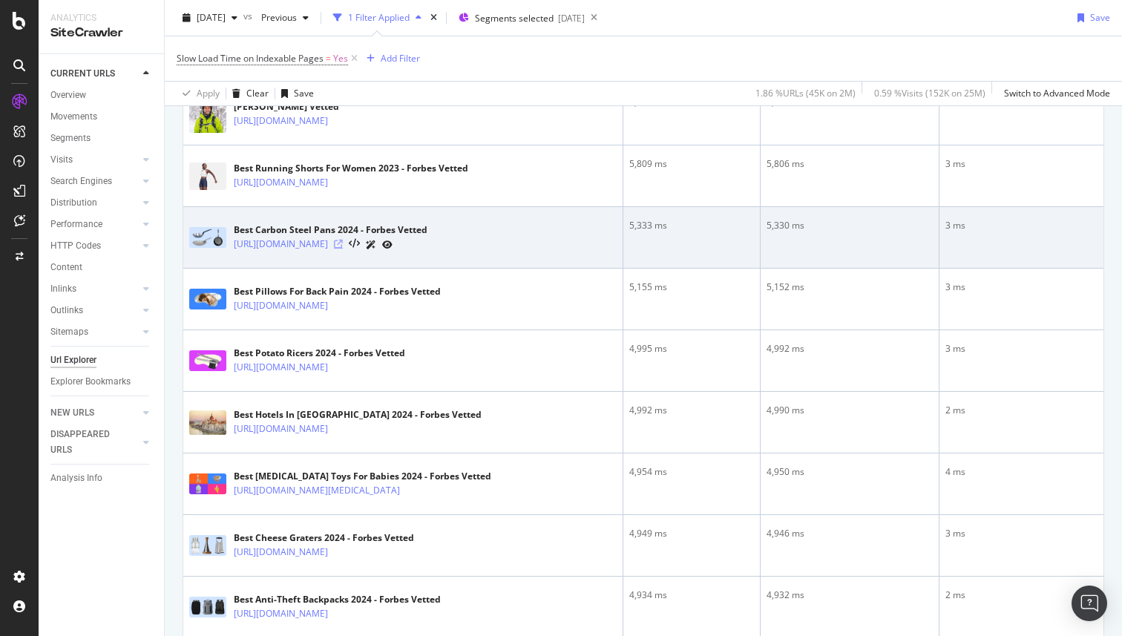
click at [343, 249] on icon at bounding box center [338, 244] width 9 height 9
